Goal: Information Seeking & Learning: Learn about a topic

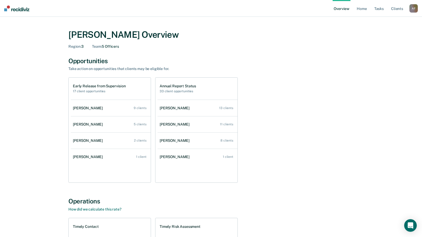
click at [286, 100] on div "Early Release from Supervision 17 client opportunities [PERSON_NAME] 9 clients …" at bounding box center [210, 129] width 285 height 105
click at [294, 68] on div "Opportunities Take action on opportunities that clients may be eligible for." at bounding box center [210, 64] width 285 height 14
click at [362, 8] on link "Home" at bounding box center [361, 8] width 12 height 17
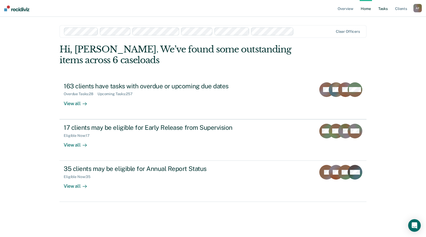
click at [380, 10] on link "Tasks" at bounding box center [383, 8] width 12 height 17
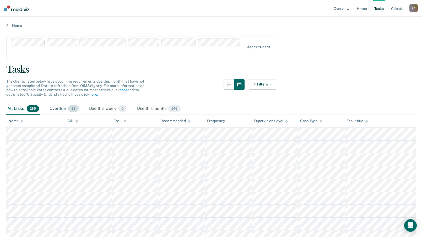
click at [59, 103] on div "Overdue 28" at bounding box center [63, 109] width 31 height 12
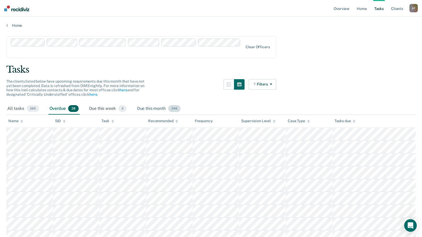
click at [143, 103] on div "Due this month 246" at bounding box center [159, 109] width 46 height 12
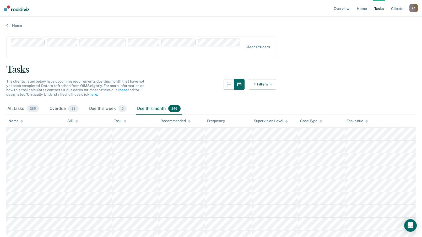
click at [275, 79] on button "Filters" at bounding box center [263, 84] width 28 height 10
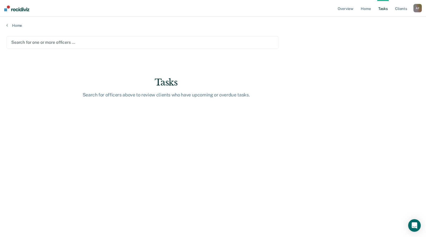
click at [58, 40] on div at bounding box center [142, 42] width 262 height 6
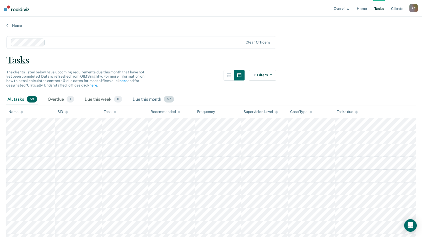
click at [156, 99] on div "Due this month 57" at bounding box center [152, 100] width 43 height 12
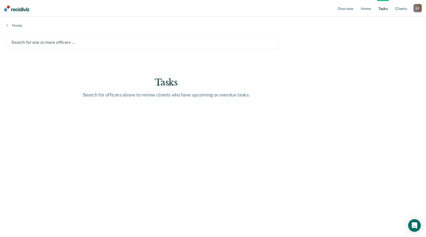
click at [57, 44] on div at bounding box center [142, 42] width 262 height 6
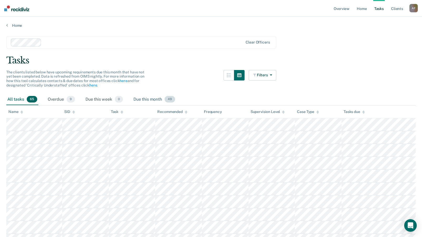
click at [145, 101] on div "Due this month 49" at bounding box center [154, 100] width 44 height 12
drag, startPoint x: 302, startPoint y: 37, endPoint x: 287, endPoint y: 60, distance: 27.4
click at [287, 60] on div "Tasks" at bounding box center [210, 60] width 409 height 11
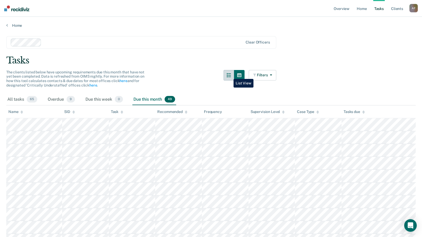
click at [229, 75] on icon "button" at bounding box center [229, 75] width 4 height 4
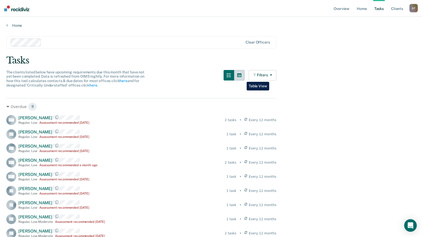
click at [242, 77] on button "button" at bounding box center [239, 75] width 10 height 10
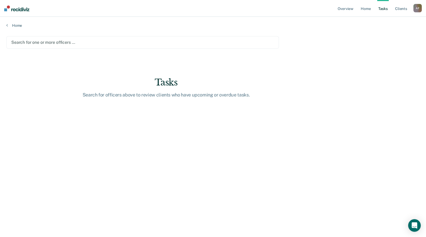
click at [44, 42] on div at bounding box center [142, 42] width 262 height 6
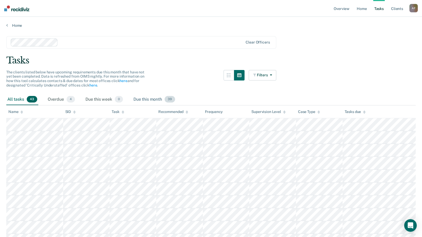
click at [152, 98] on div "Due this month 39" at bounding box center [154, 100] width 44 height 12
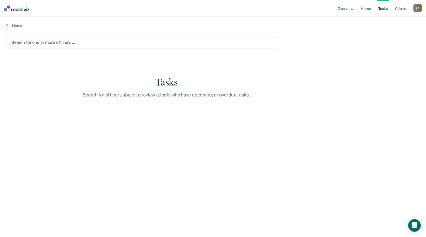
click at [48, 42] on div at bounding box center [142, 42] width 262 height 6
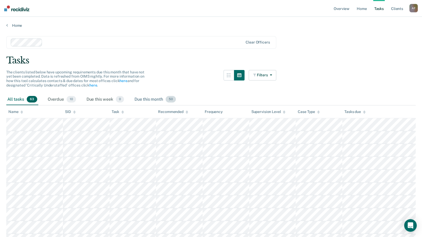
click at [157, 102] on div "Due this month 50" at bounding box center [154, 100] width 43 height 12
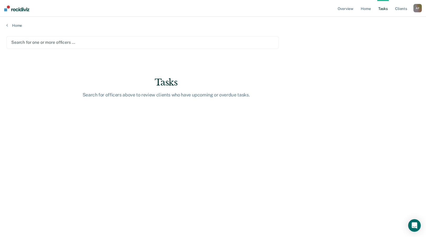
click at [66, 36] on div "Search for one or more officers …" at bounding box center [142, 42] width 272 height 13
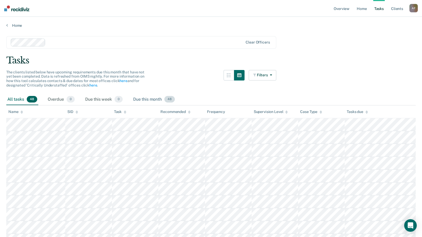
click at [144, 101] on div "Due this month 48" at bounding box center [154, 100] width 44 height 12
click at [153, 98] on div "Due this month 48" at bounding box center [154, 100] width 44 height 12
click at [362, 12] on link "Home" at bounding box center [361, 8] width 12 height 17
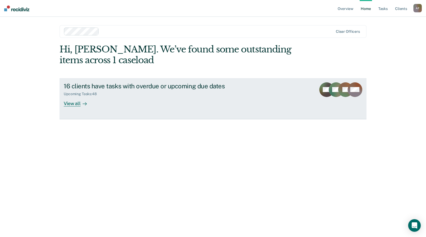
click at [257, 88] on div "16 clients have tasks with overdue or upcoming due dates Upcoming Tasks : 48 Vi…" at bounding box center [162, 94] width 196 height 24
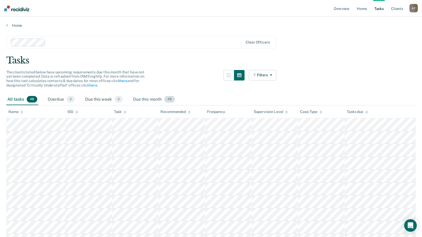
click at [158, 100] on div "Due this month 48" at bounding box center [154, 100] width 44 height 12
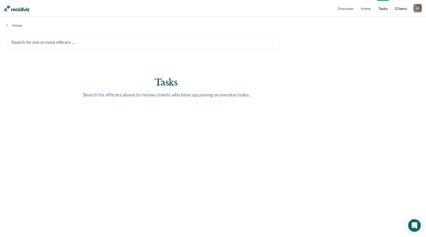
click at [402, 9] on link "Client s" at bounding box center [401, 8] width 14 height 17
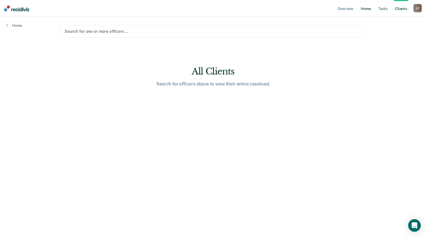
click at [371, 12] on link "Home" at bounding box center [365, 8] width 12 height 17
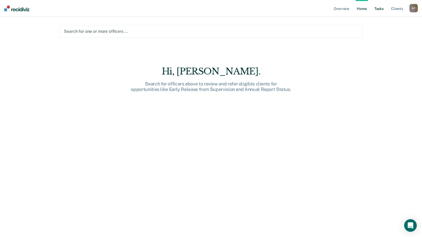
click at [377, 9] on link "Tasks" at bounding box center [379, 8] width 12 height 17
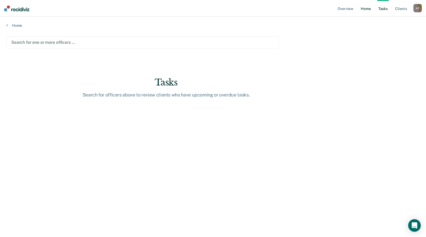
click at [362, 9] on link "Home" at bounding box center [365, 8] width 12 height 17
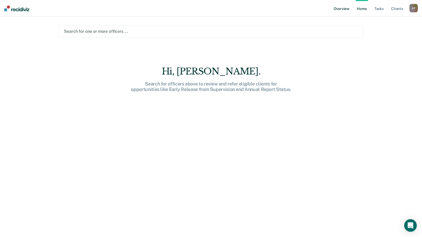
click at [343, 12] on link "Overview" at bounding box center [341, 8] width 18 height 17
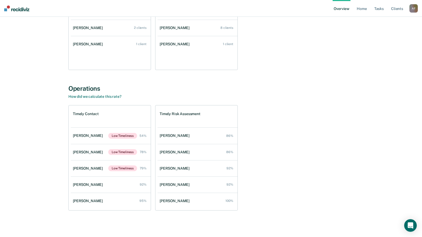
scroll to position [113, 0]
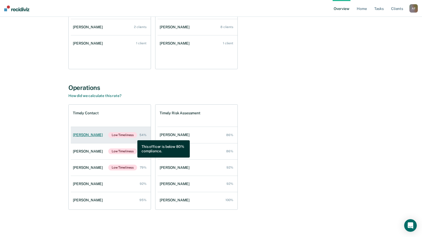
click at [133, 136] on span "Low Timeliness" at bounding box center [122, 135] width 29 height 6
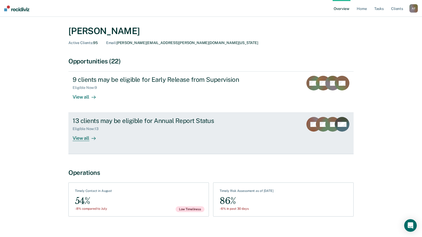
scroll to position [19, 0]
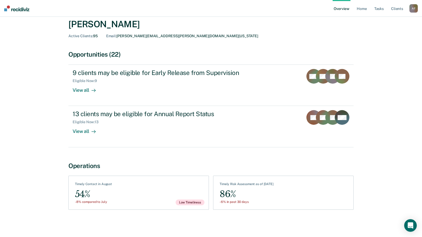
drag, startPoint x: 235, startPoint y: 199, endPoint x: 195, endPoint y: 169, distance: 49.4
click at [235, 199] on div "86%" at bounding box center [246, 194] width 54 height 12
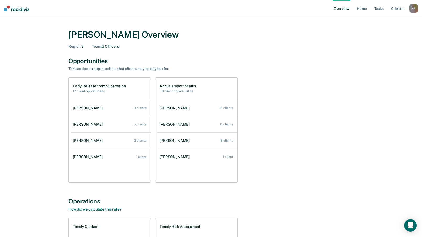
click at [207, 65] on div "Opportunities Take action on opportunities that clients may be eligible for." at bounding box center [210, 64] width 285 height 14
click at [23, 68] on div "[PERSON_NAME] Overview Region : 3 Team : 5 Officers Opportunities Take action o…" at bounding box center [210, 178] width 409 height 310
